Goal: Book appointment/travel/reservation

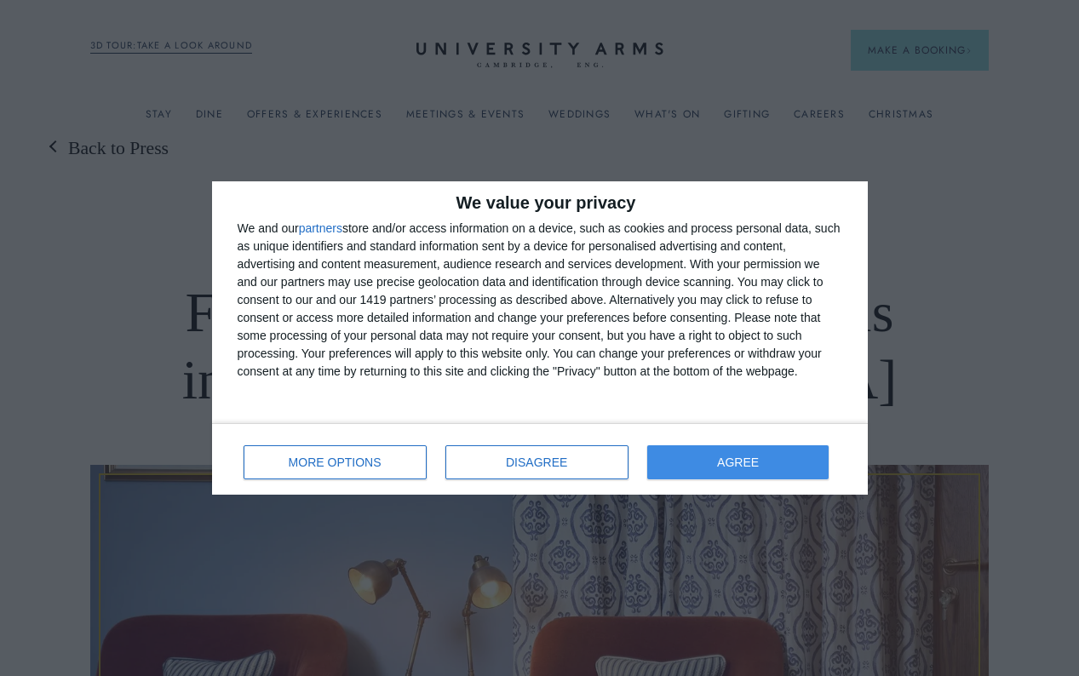
click at [740, 468] on span "AGREE" at bounding box center [738, 463] width 42 height 12
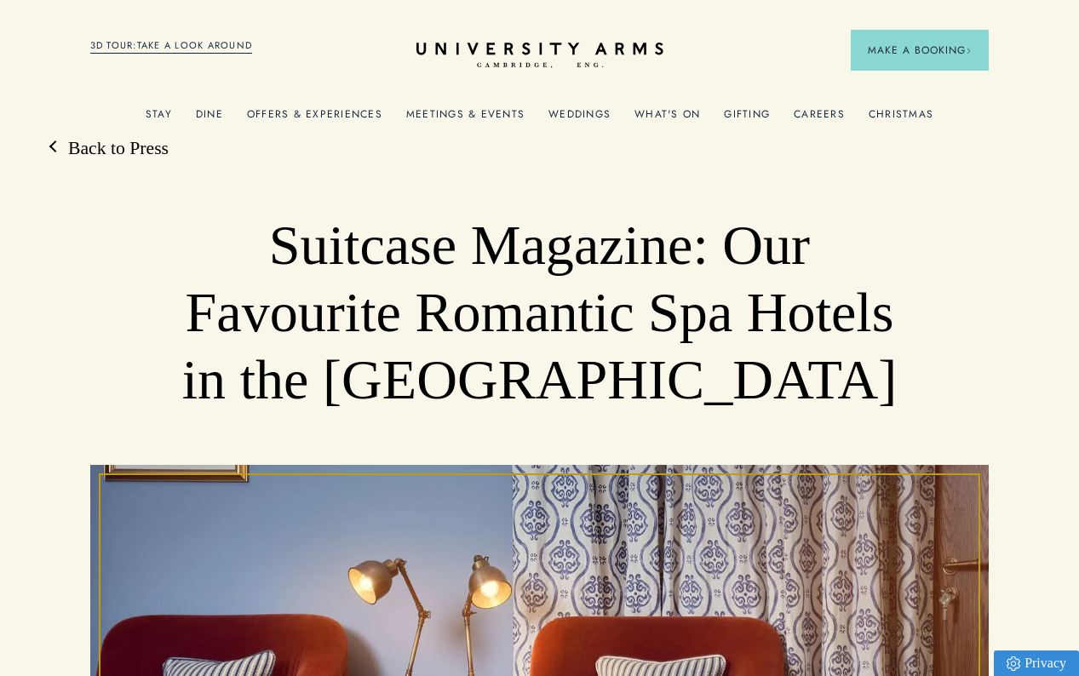
click at [307, 114] on link "Offers & Experiences" at bounding box center [314, 119] width 135 height 22
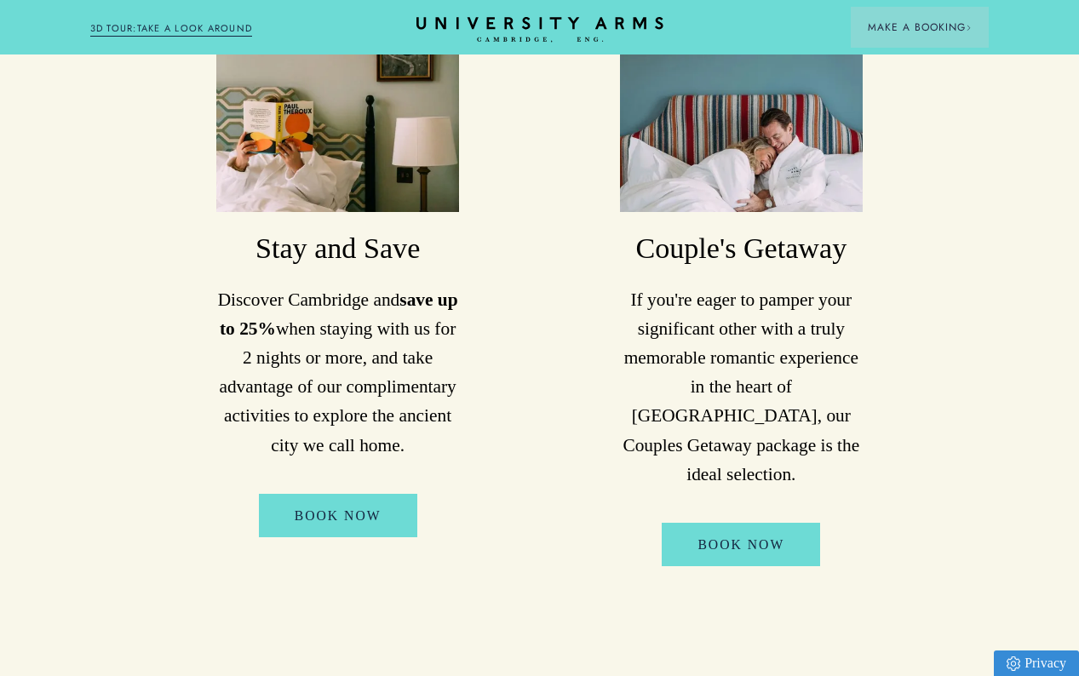
scroll to position [952, 0]
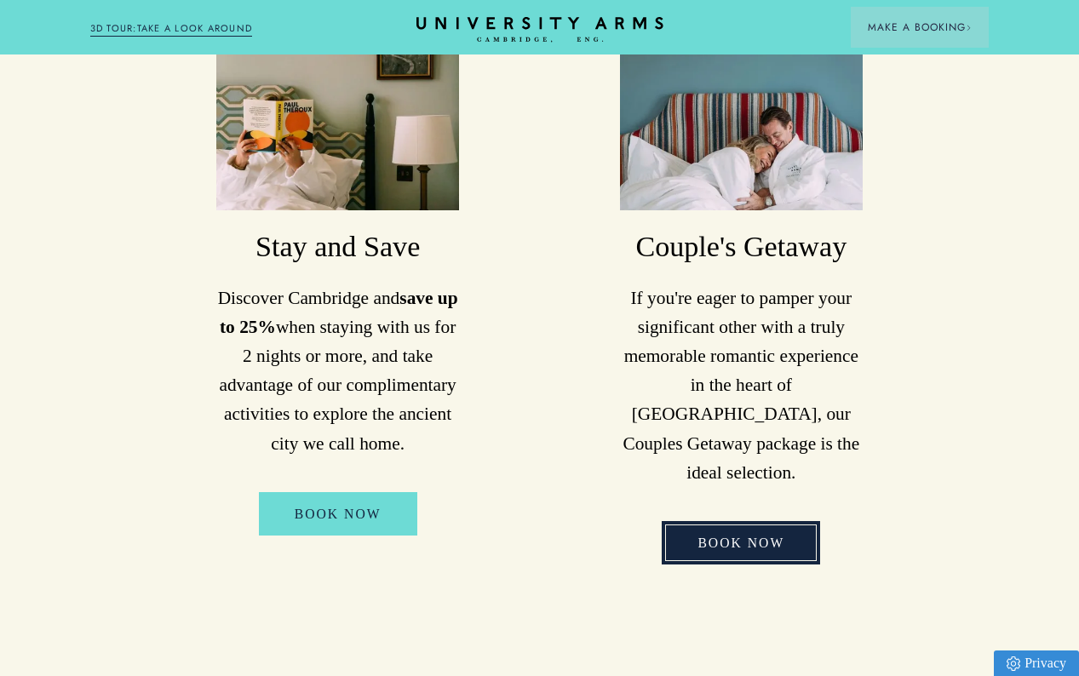
click at [749, 521] on link "Book Now" at bounding box center [741, 542] width 158 height 43
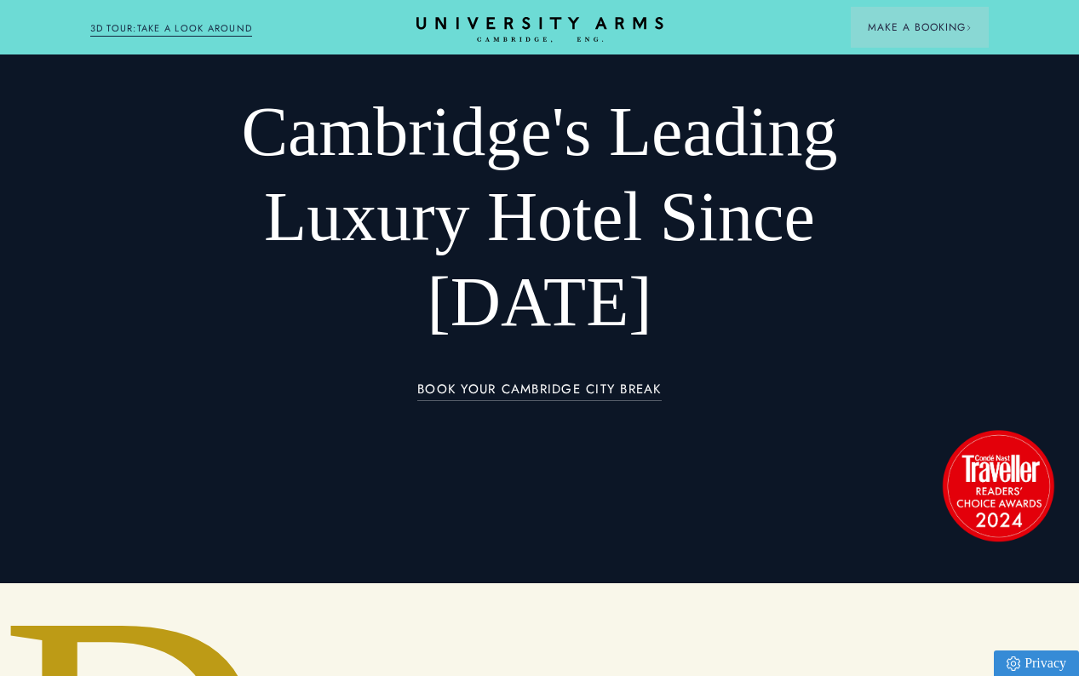
scroll to position [112, 0]
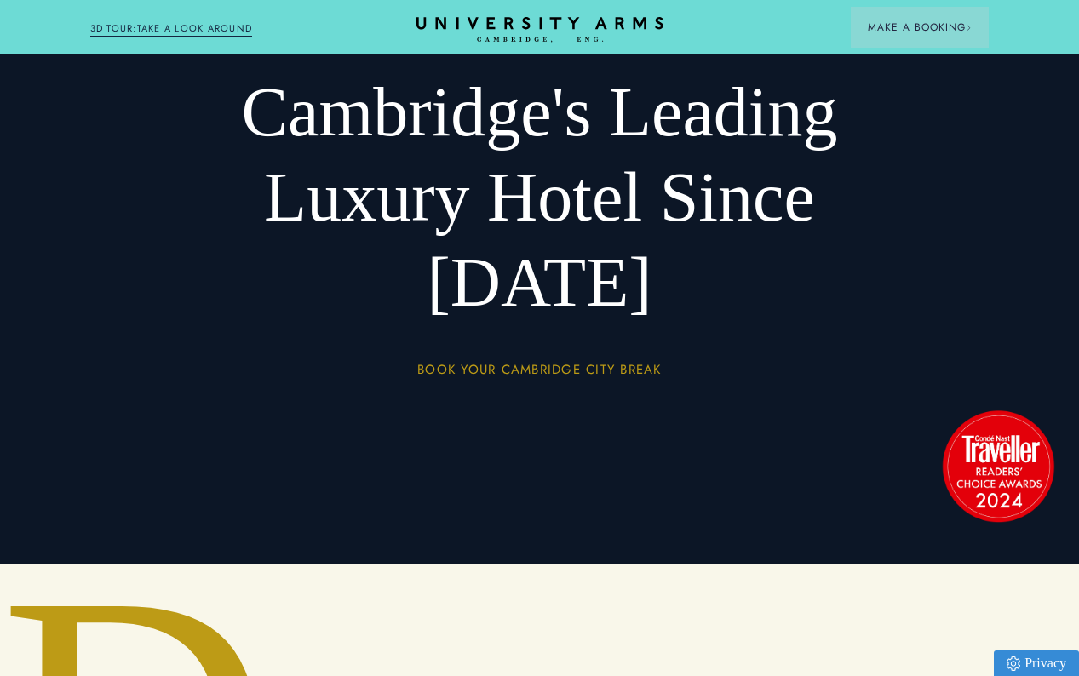
click at [521, 363] on link "BOOK YOUR CAMBRIDGE CITY BREAK" at bounding box center [539, 373] width 245 height 20
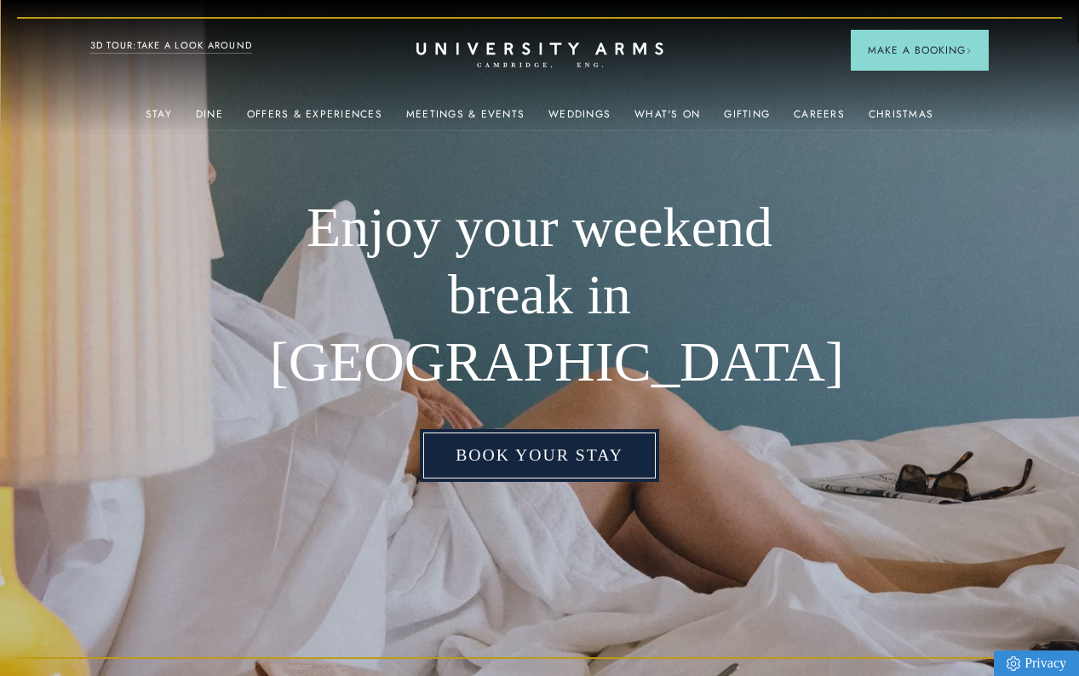
click at [599, 429] on link "Book your stay" at bounding box center [539, 455] width 239 height 53
click at [555, 429] on link "Book your stay" at bounding box center [539, 455] width 239 height 53
